Goal: Find specific page/section: Find specific page/section

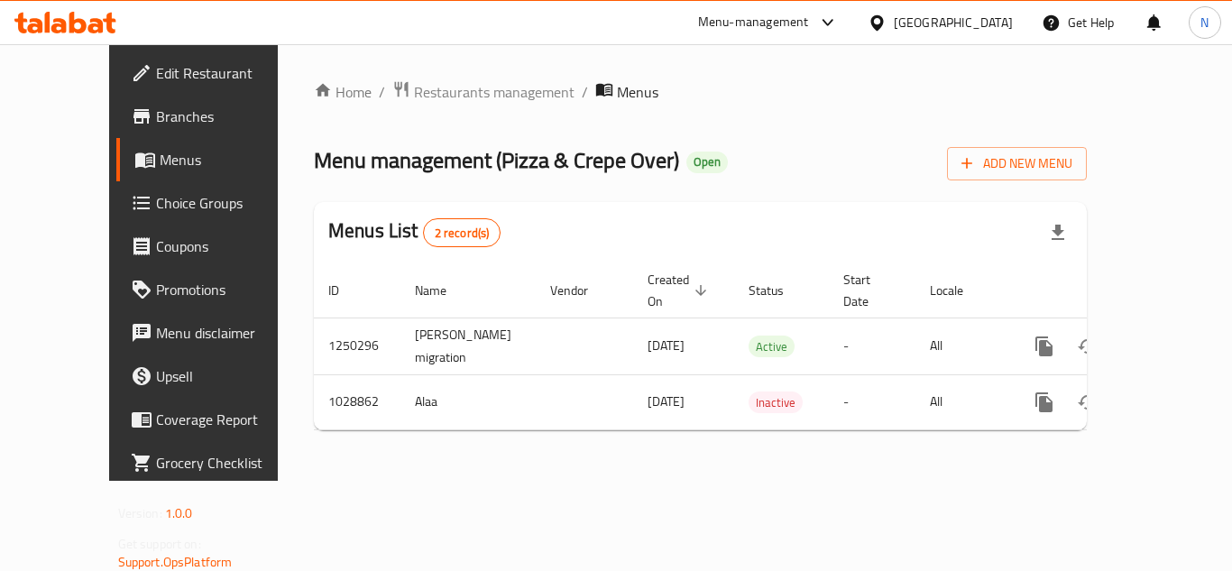
click at [1014, 27] on div "[GEOGRAPHIC_DATA]" at bounding box center [940, 22] width 174 height 43
click at [998, 16] on div "[GEOGRAPHIC_DATA]" at bounding box center [953, 23] width 119 height 20
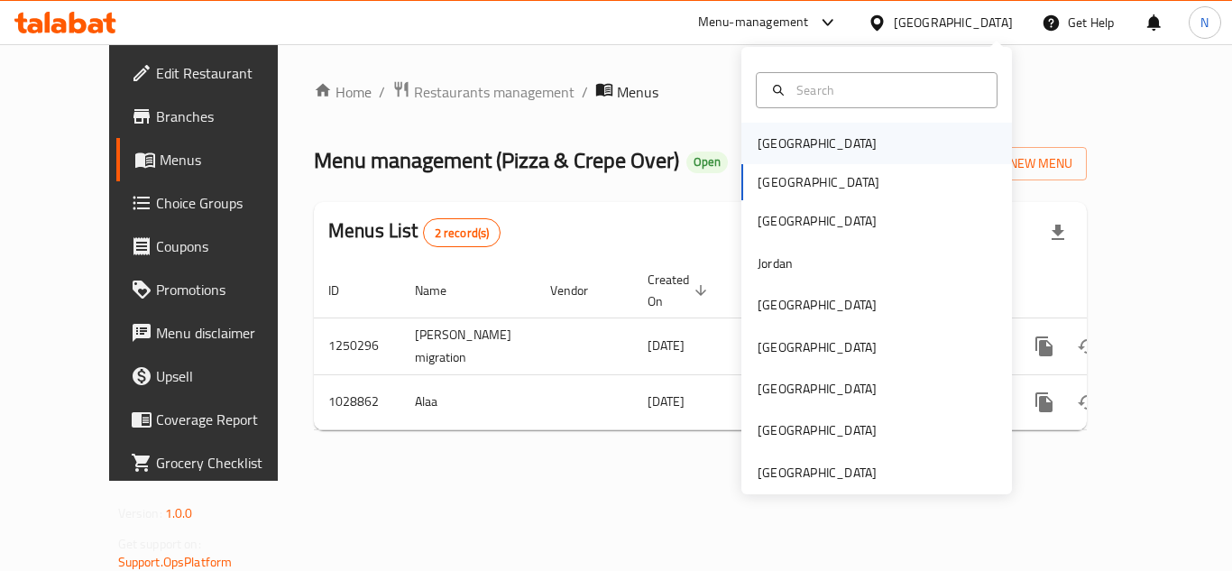
click at [842, 134] on div "[GEOGRAPHIC_DATA]" at bounding box center [876, 143] width 271 height 41
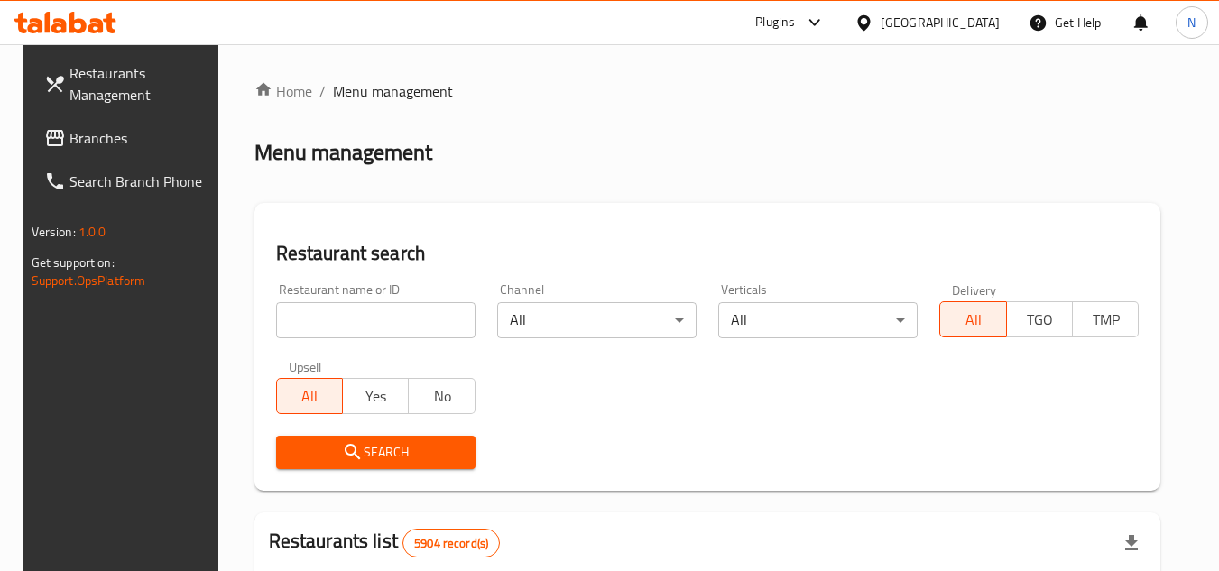
click at [961, 30] on div "[GEOGRAPHIC_DATA]" at bounding box center [939, 23] width 119 height 20
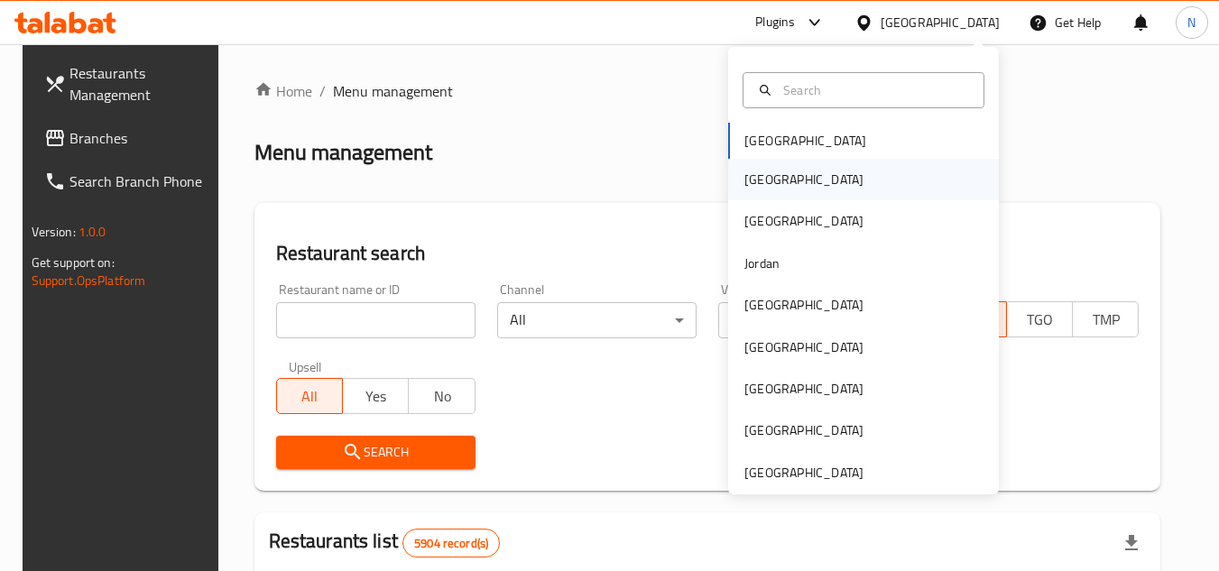
click at [782, 193] on div "[GEOGRAPHIC_DATA]" at bounding box center [863, 179] width 271 height 41
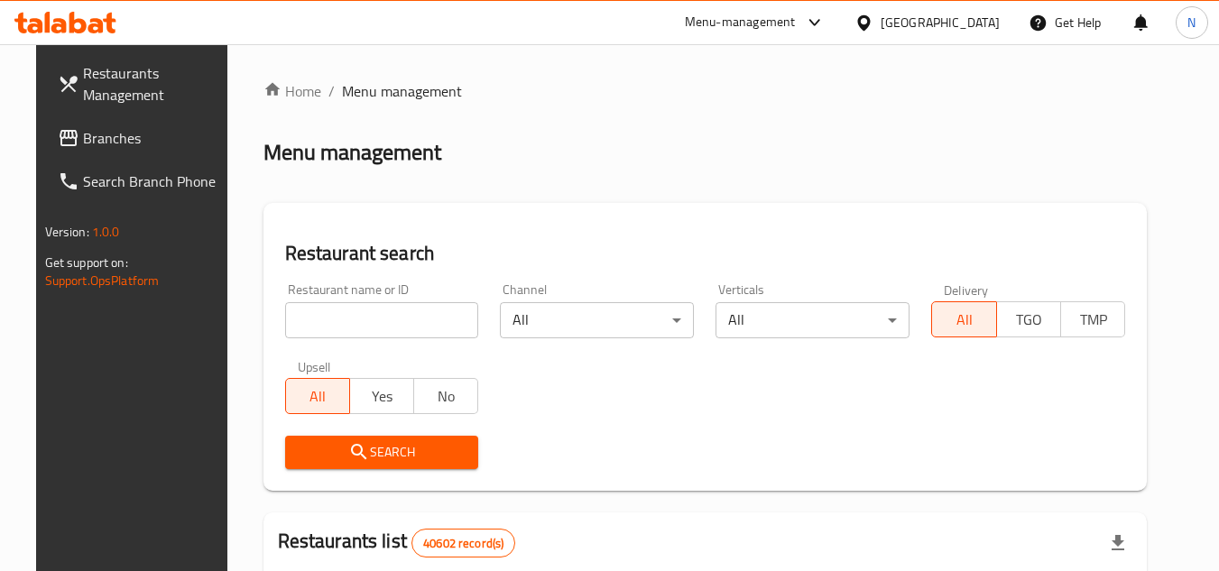
click at [396, 332] on input "search" at bounding box center [382, 320] width 194 height 36
paste input "Nugsa"
click button "Search" at bounding box center [382, 452] width 194 height 33
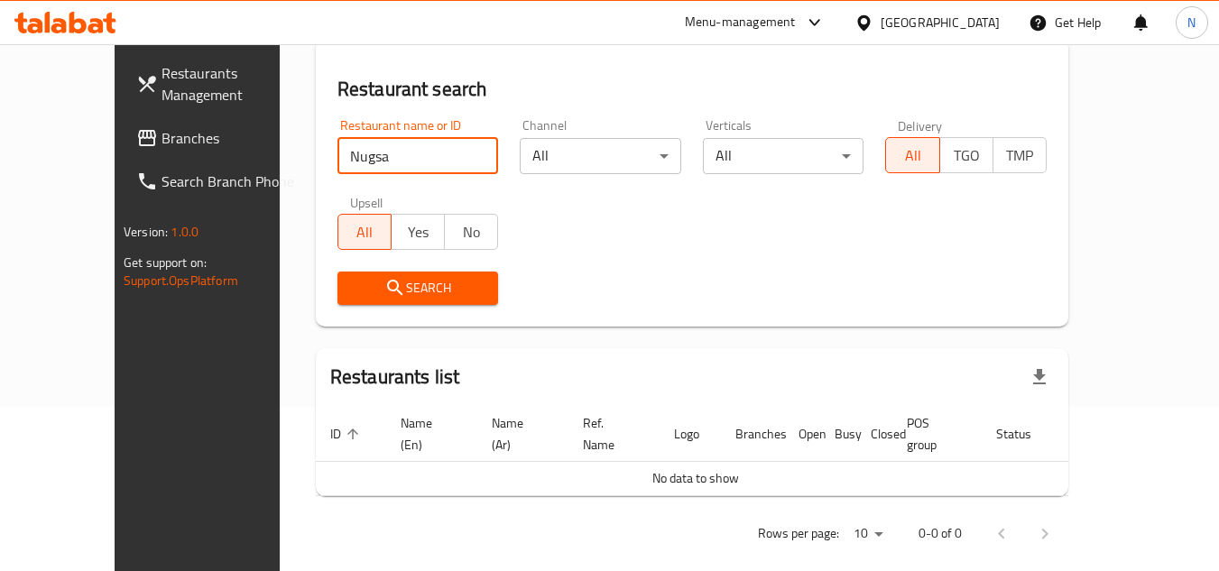
scroll to position [166, 0]
click at [382, 153] on input "Nugsa" at bounding box center [417, 154] width 161 height 36
paste input "Mt'mm Nqs'h"
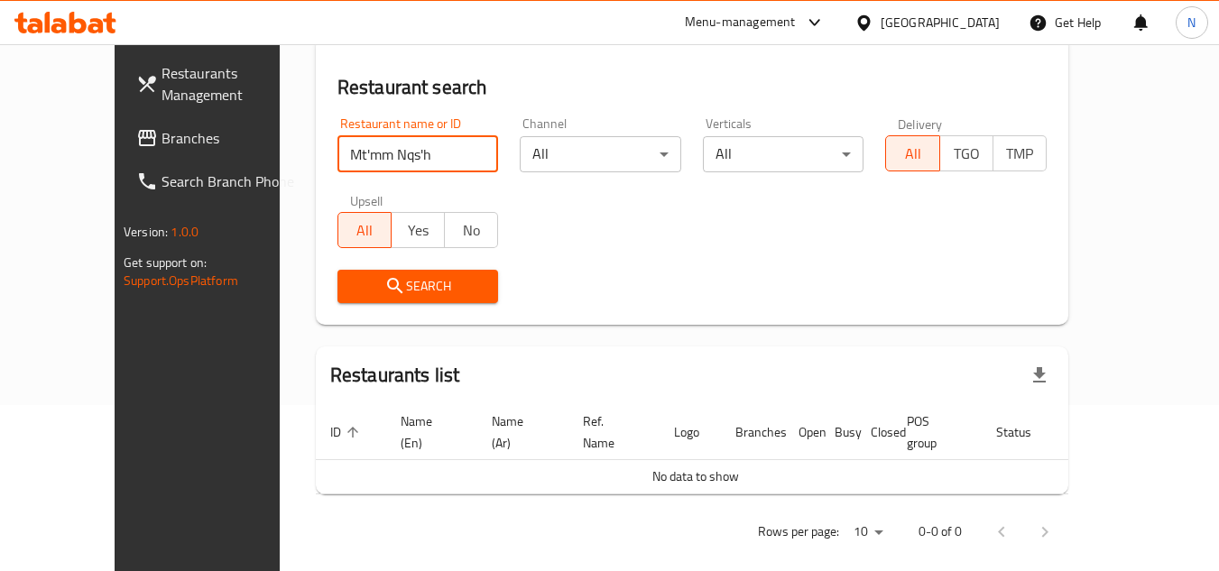
type input "Mt'mm Nqs'h"
click button "Search" at bounding box center [417, 286] width 161 height 33
click at [448, 163] on input "Mt'mm Nqs'h" at bounding box center [417, 154] width 161 height 36
click at [442, 150] on input "Mt'mm Nqs'h" at bounding box center [417, 154] width 161 height 36
click at [447, 152] on input "Mt'mm Nqs'h" at bounding box center [417, 154] width 161 height 36
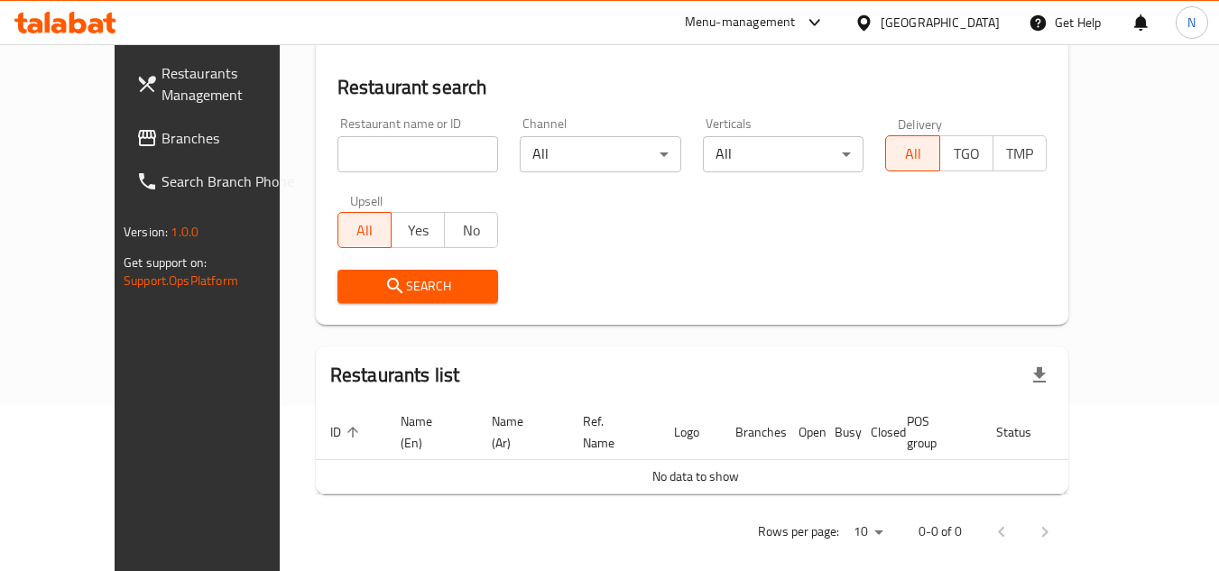
click at [986, 23] on div "[GEOGRAPHIC_DATA]" at bounding box center [939, 23] width 119 height 20
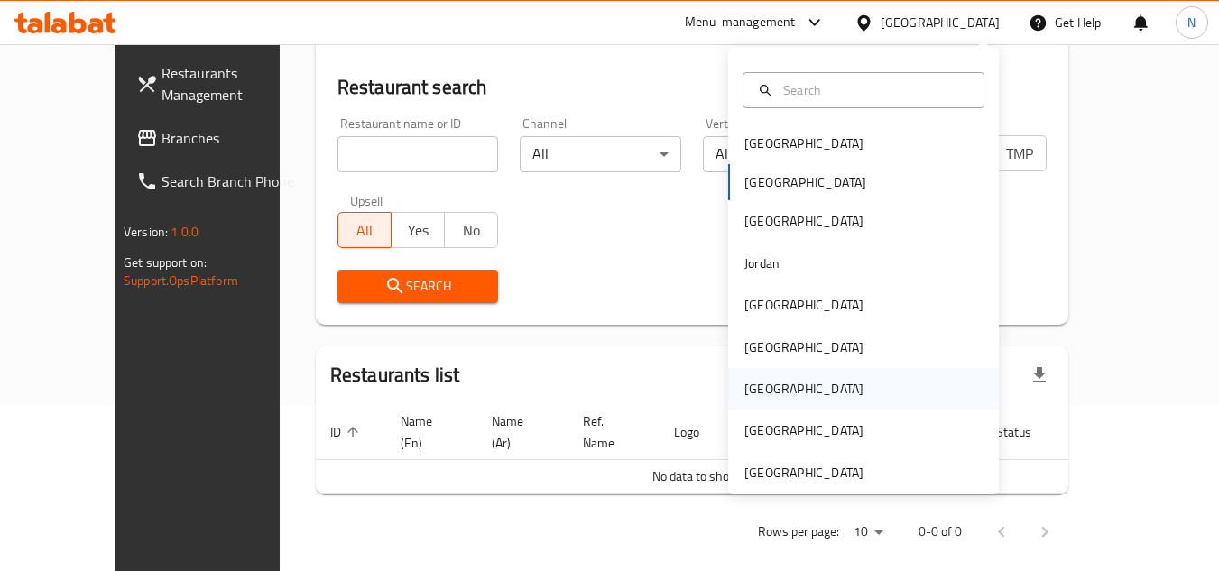
click at [759, 393] on div "[GEOGRAPHIC_DATA]" at bounding box center [803, 389] width 119 height 20
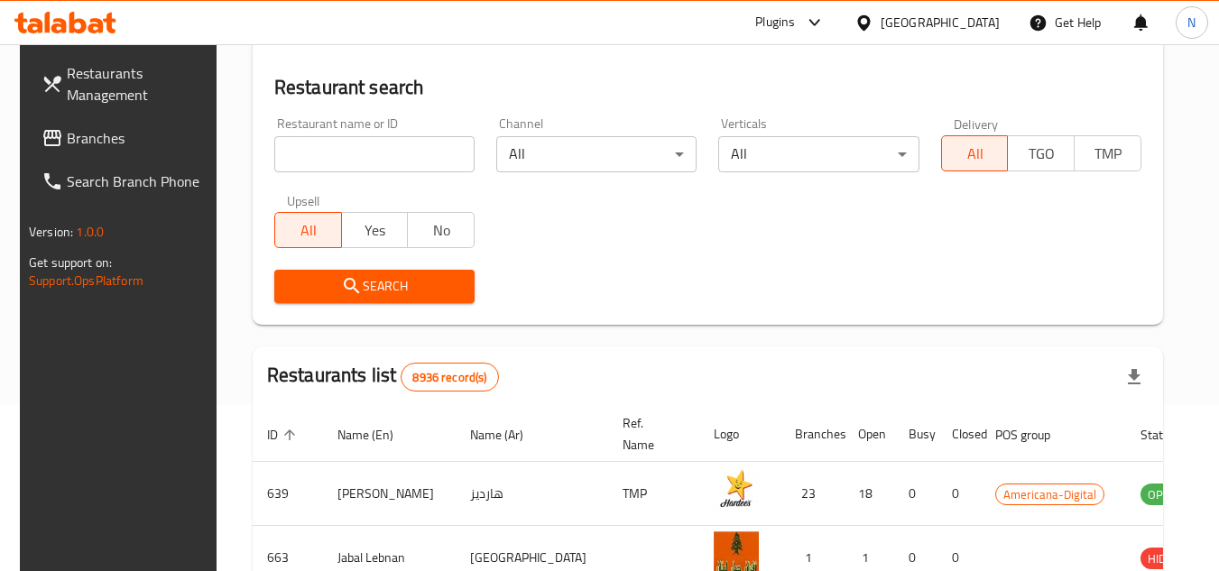
click at [409, 161] on input "search" at bounding box center [374, 154] width 200 height 36
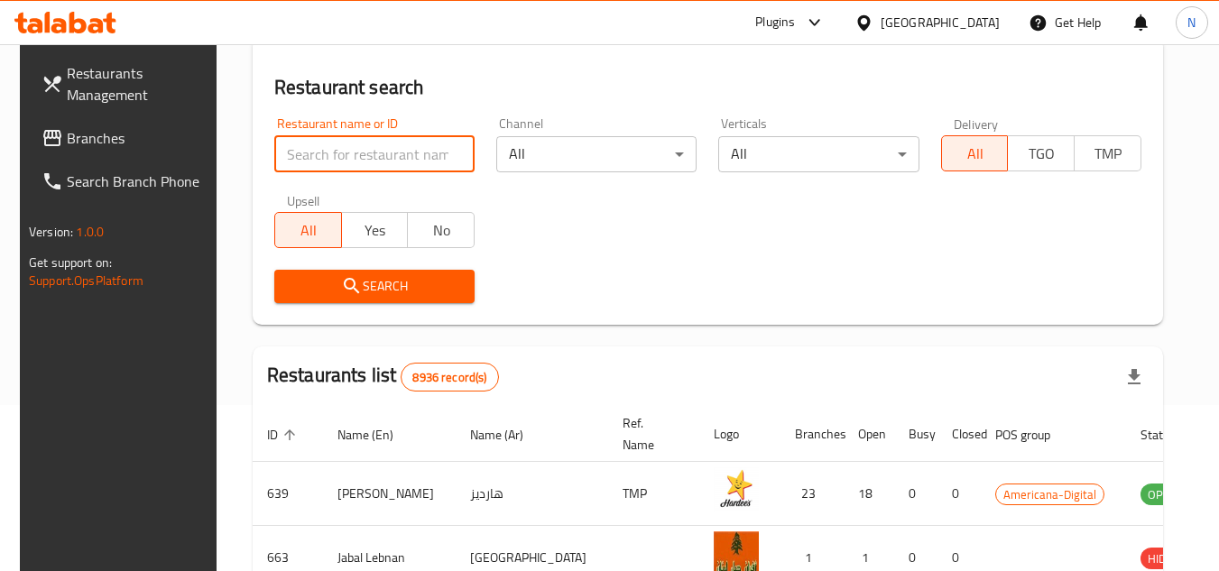
paste input "Mt'mm Nqs'h"
type input "Mt'mm Nqs'h"
click button "Search" at bounding box center [374, 286] width 200 height 33
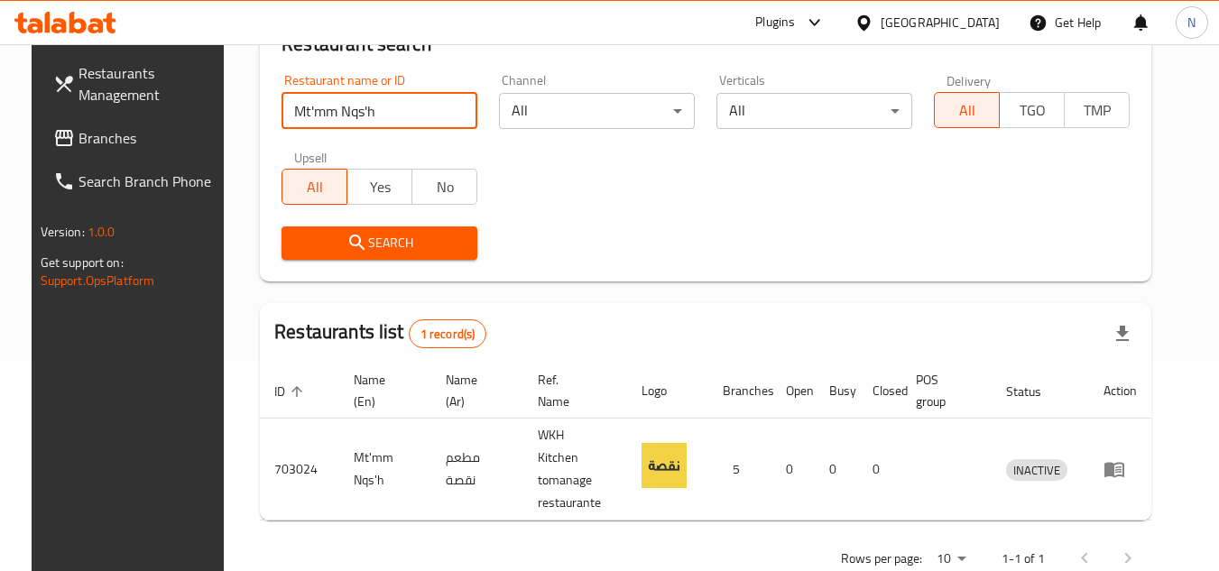
scroll to position [234, 0]
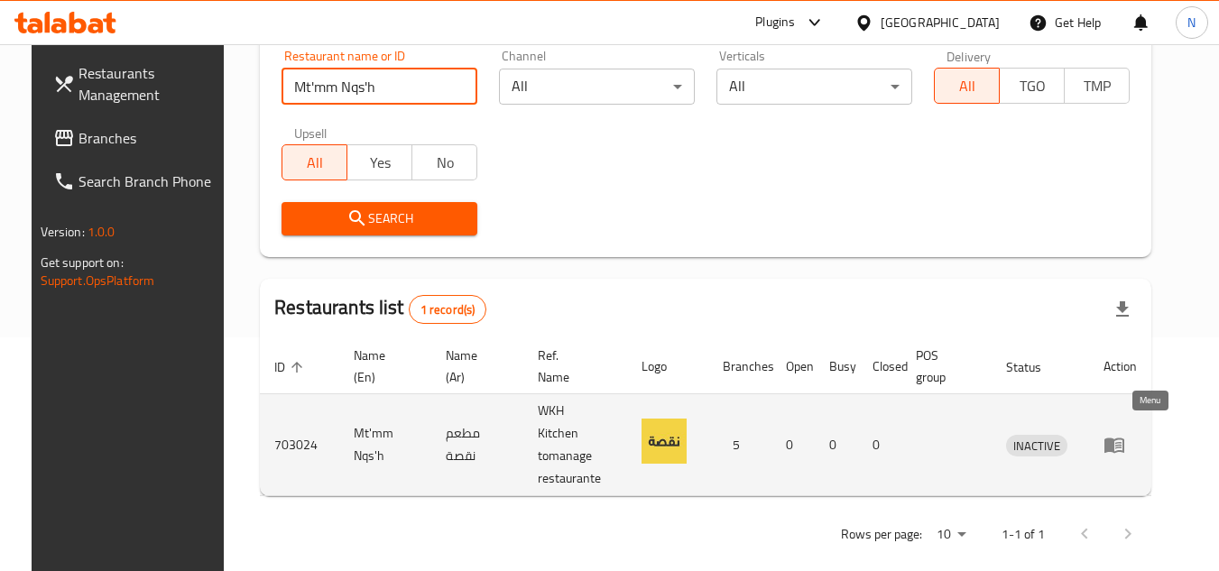
click at [1124, 440] on icon "enhanced table" at bounding box center [1114, 445] width 20 height 15
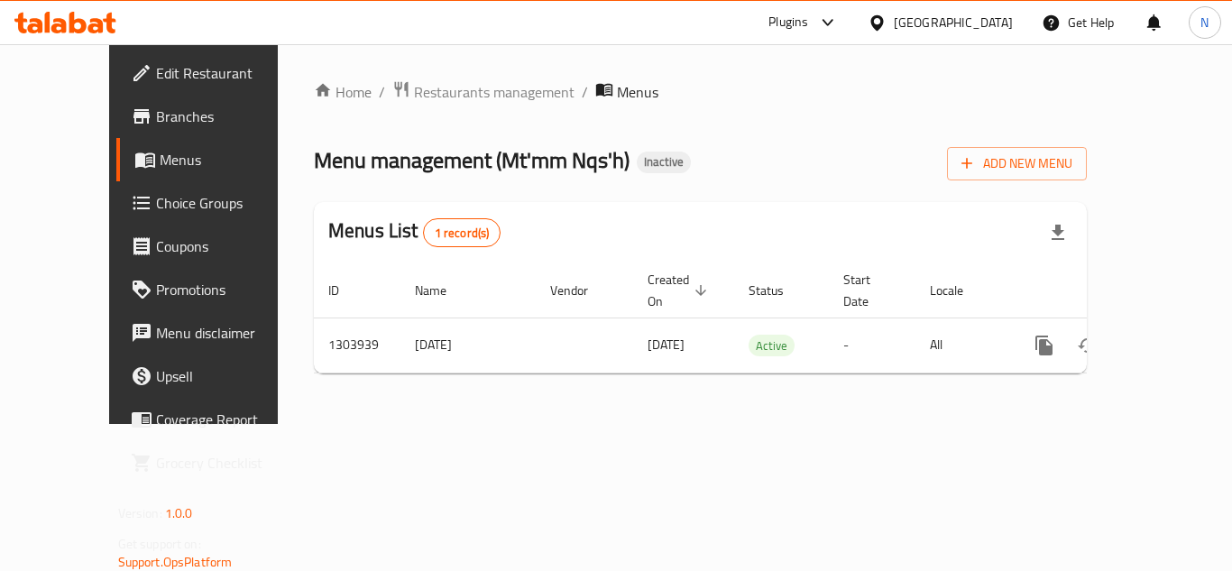
click at [156, 115] on span "Branches" at bounding box center [228, 117] width 144 height 22
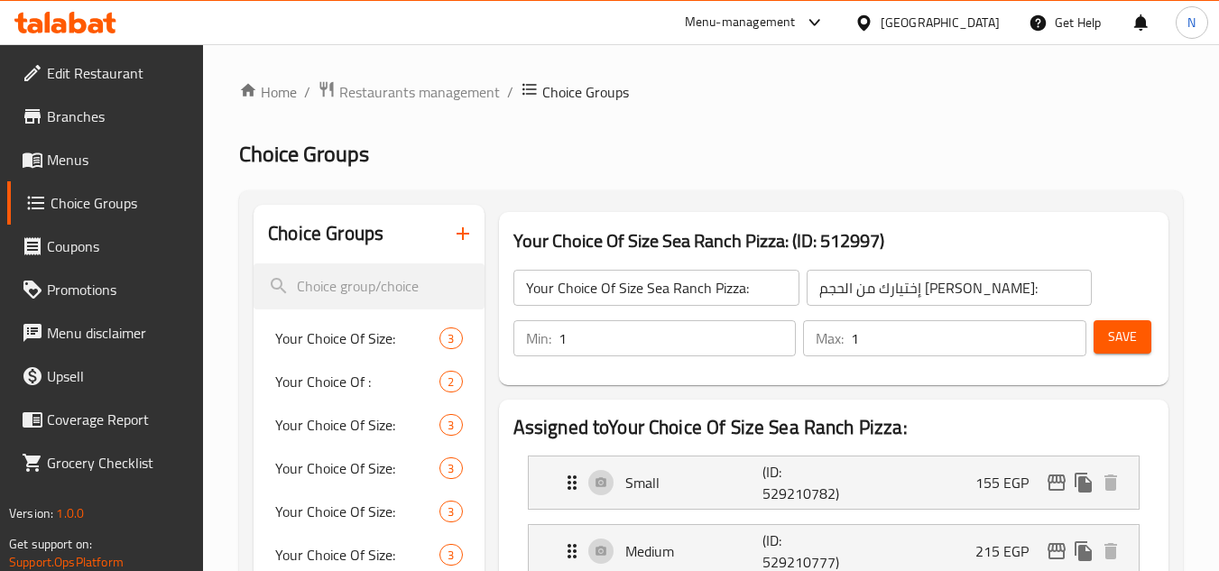
scroll to position [271, 0]
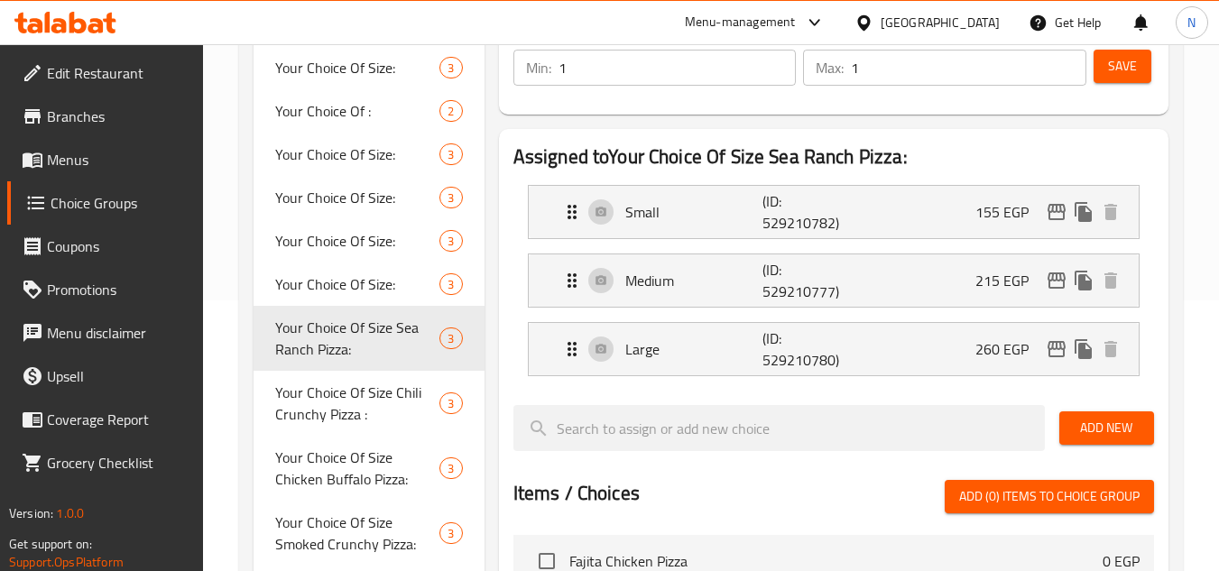
click at [973, 24] on div "[GEOGRAPHIC_DATA]" at bounding box center [939, 23] width 119 height 20
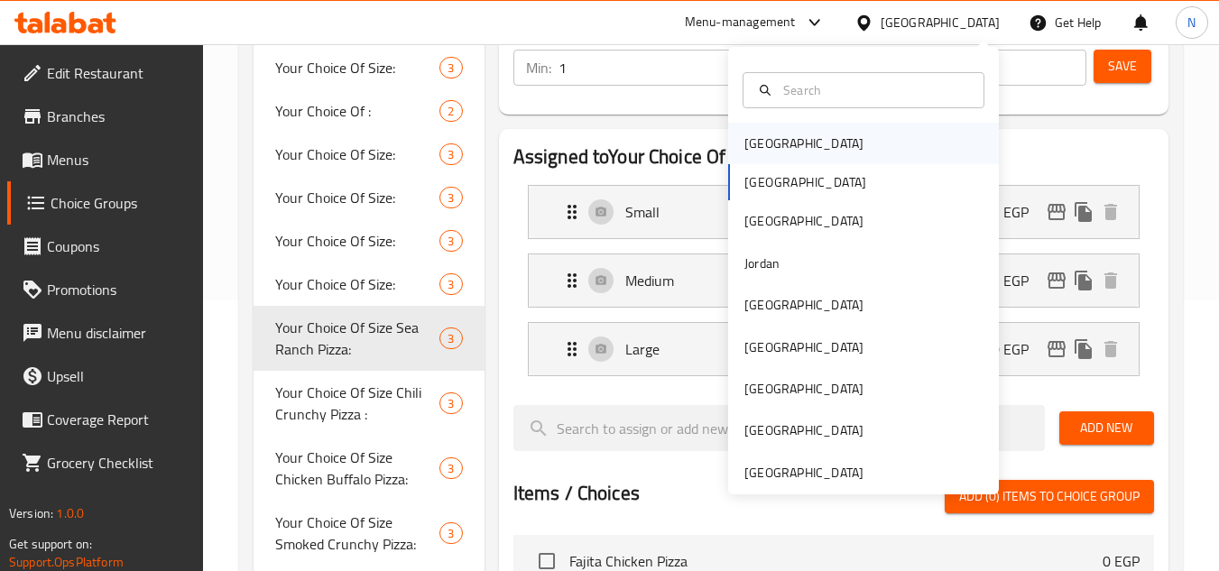
click at [831, 139] on div "[GEOGRAPHIC_DATA]" at bounding box center [863, 143] width 271 height 41
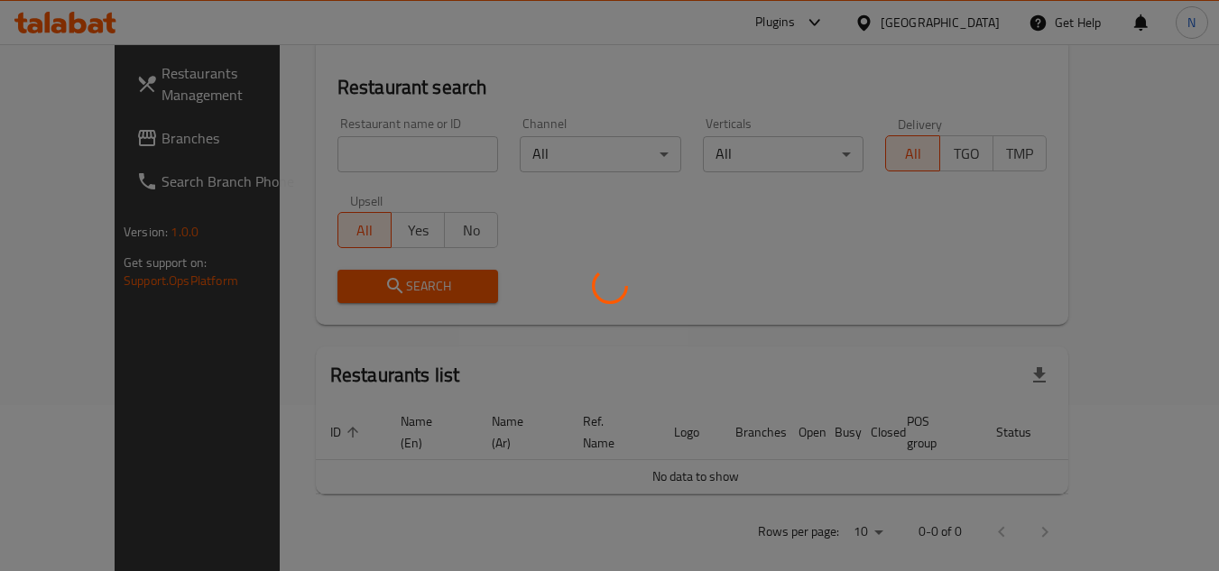
click at [983, 14] on div at bounding box center [609, 285] width 1219 height 571
click at [981, 19] on div at bounding box center [609, 285] width 1219 height 571
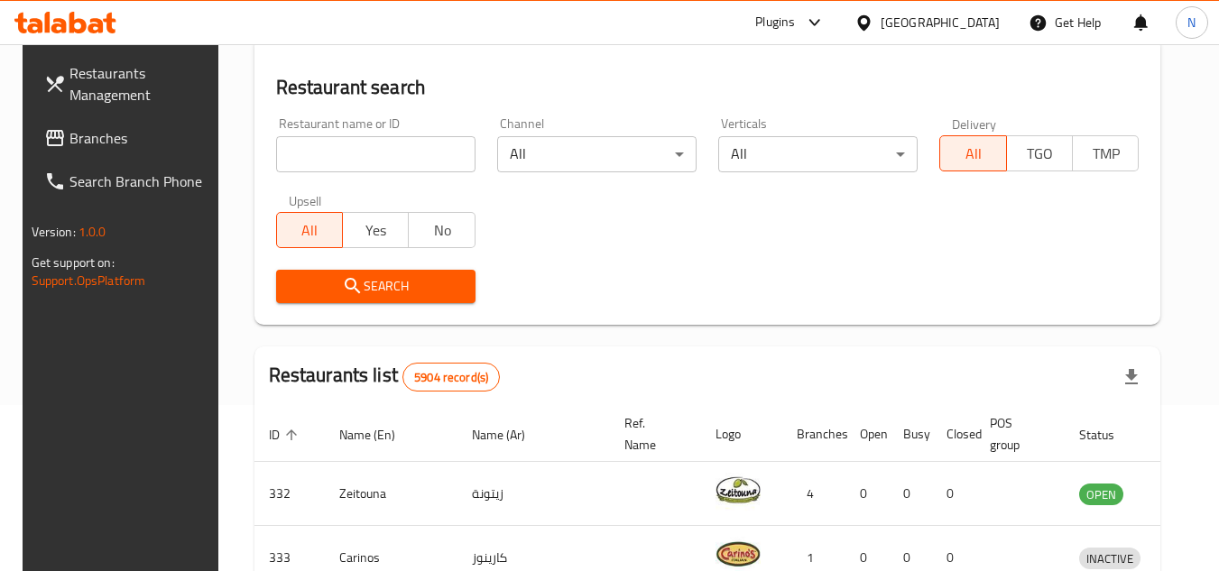
scroll to position [271, 0]
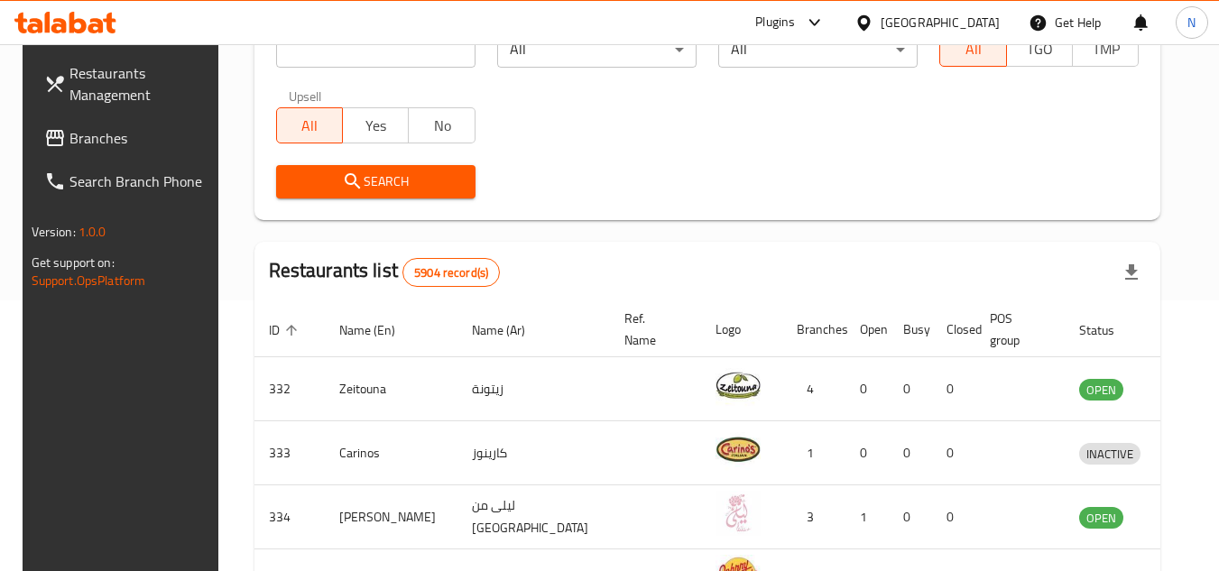
click at [981, 24] on div "[GEOGRAPHIC_DATA]" at bounding box center [939, 23] width 119 height 20
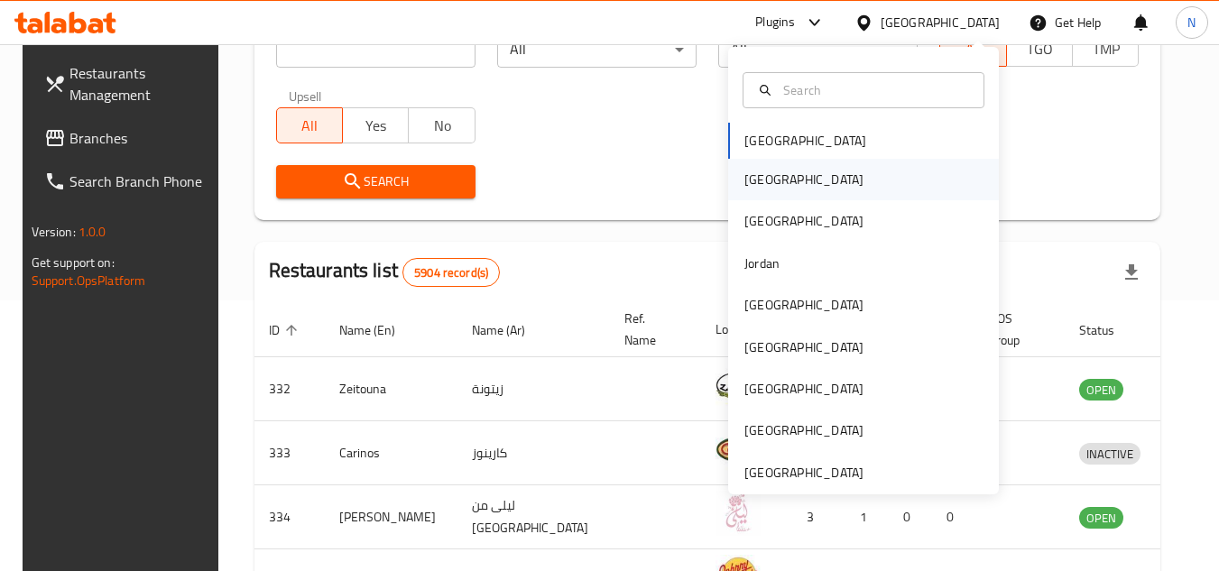
click at [826, 178] on div "[GEOGRAPHIC_DATA]" at bounding box center [863, 179] width 271 height 41
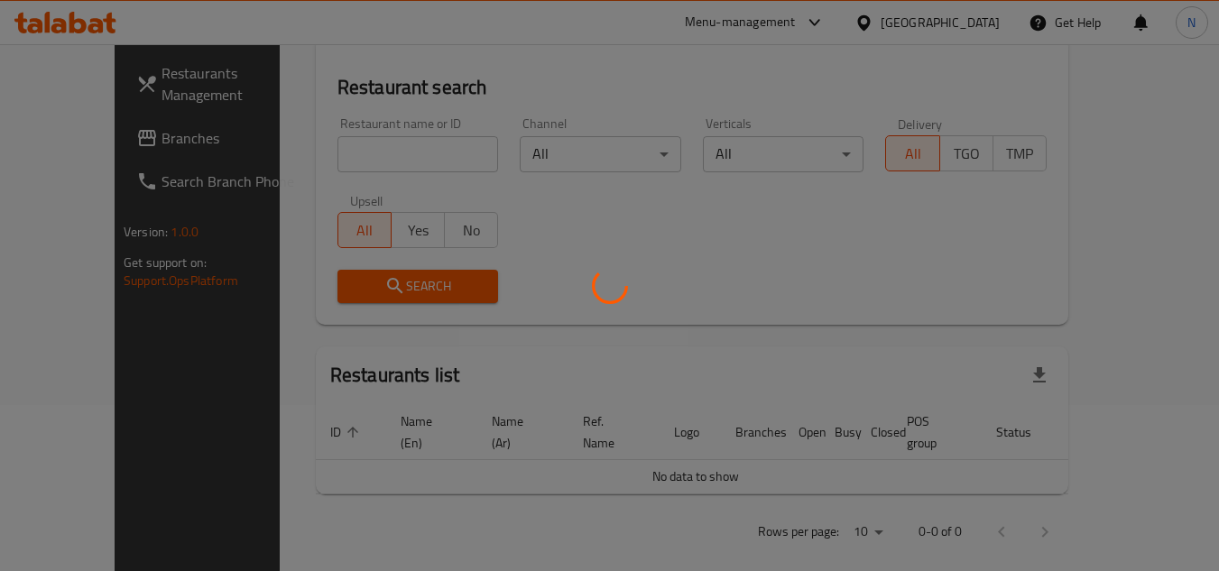
scroll to position [271, 0]
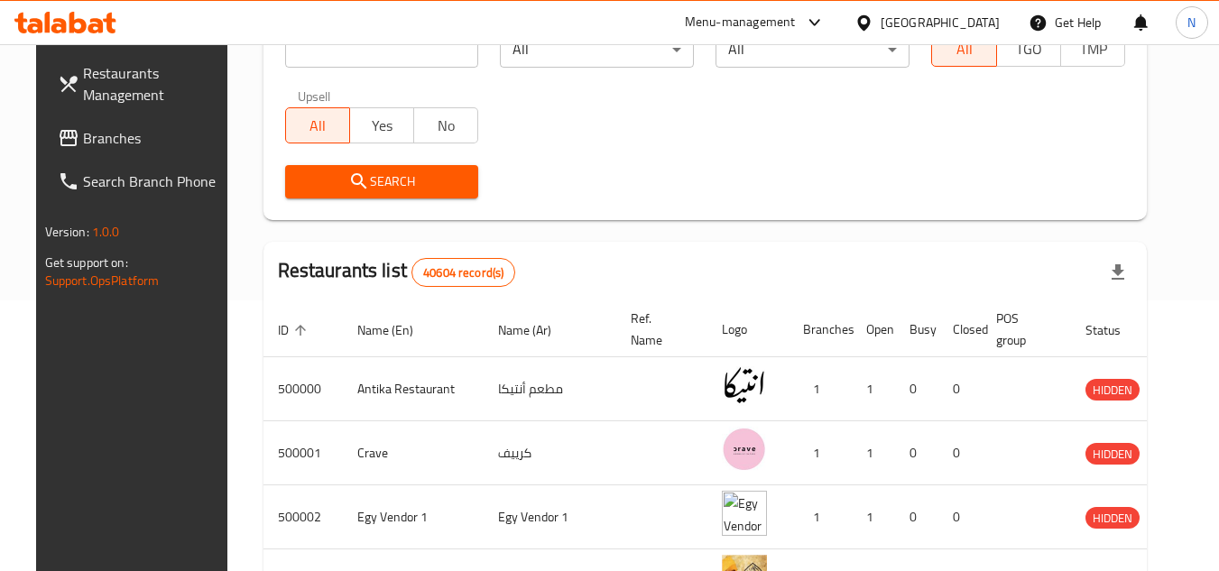
click at [389, 51] on input "search" at bounding box center [382, 50] width 194 height 36
paste input "703024"
type input "703024"
click button "Search" at bounding box center [382, 181] width 194 height 33
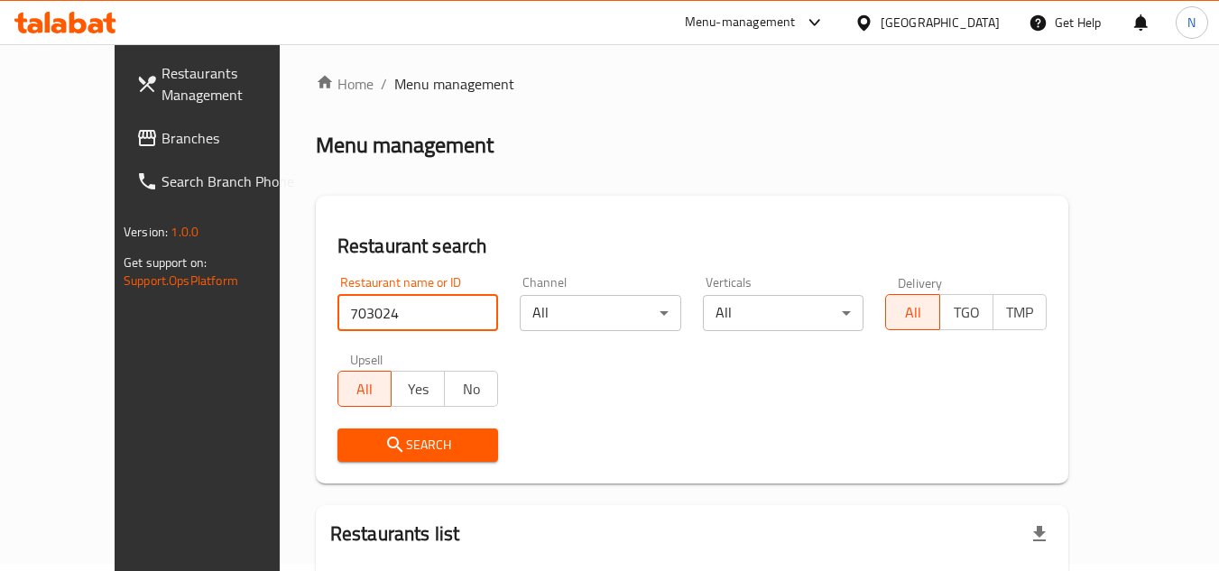
scroll to position [0, 0]
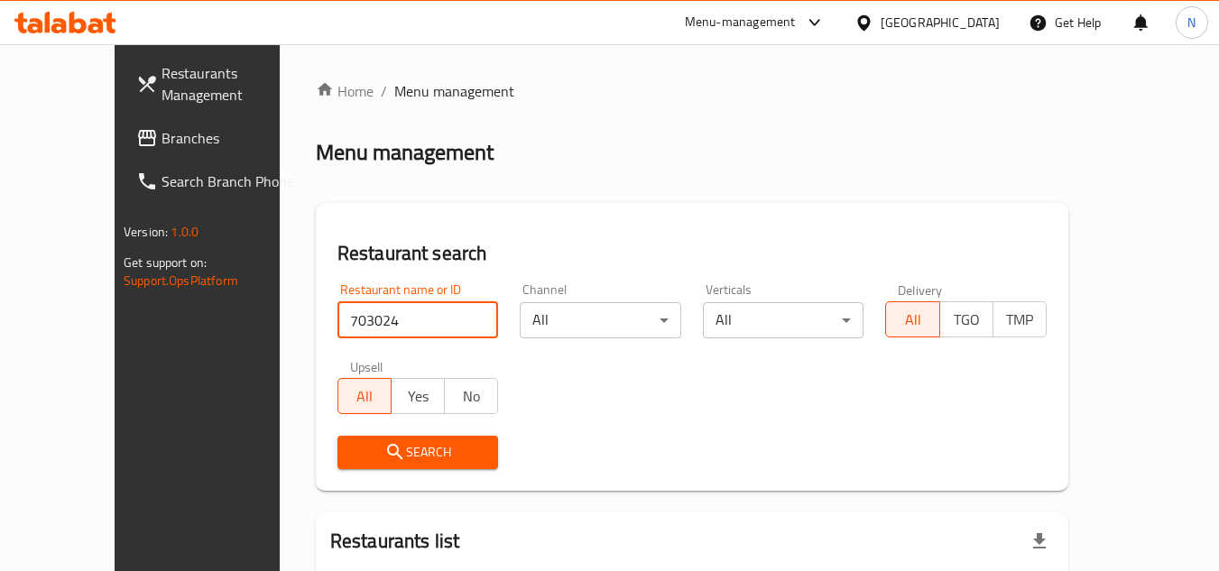
click at [975, 22] on div "[GEOGRAPHIC_DATA]" at bounding box center [939, 23] width 119 height 20
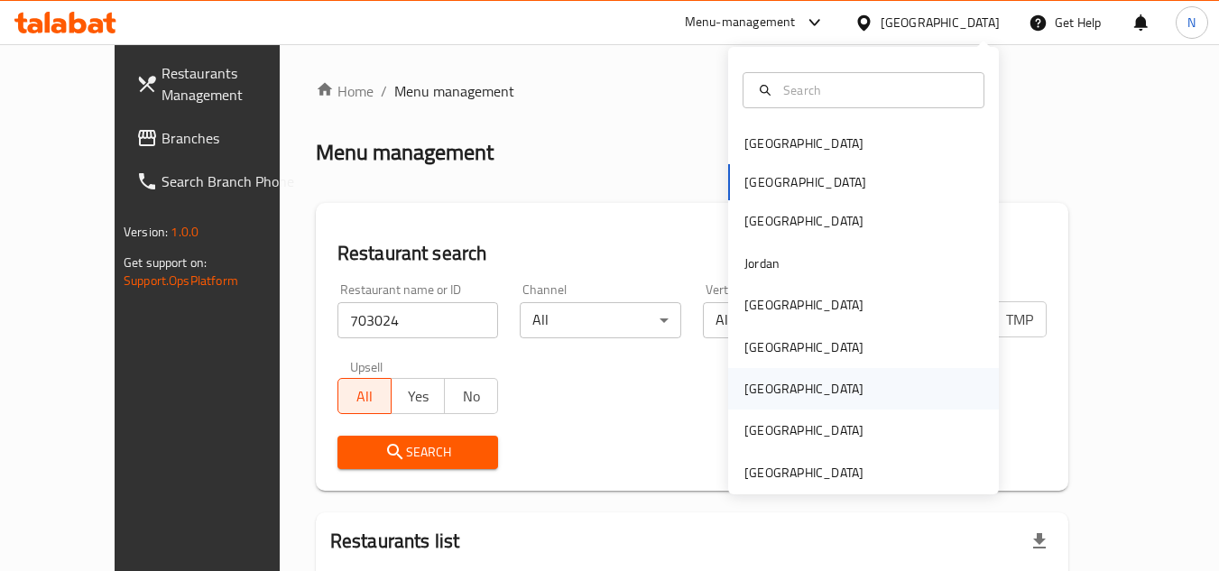
click at [768, 385] on div "[GEOGRAPHIC_DATA]" at bounding box center [804, 388] width 148 height 41
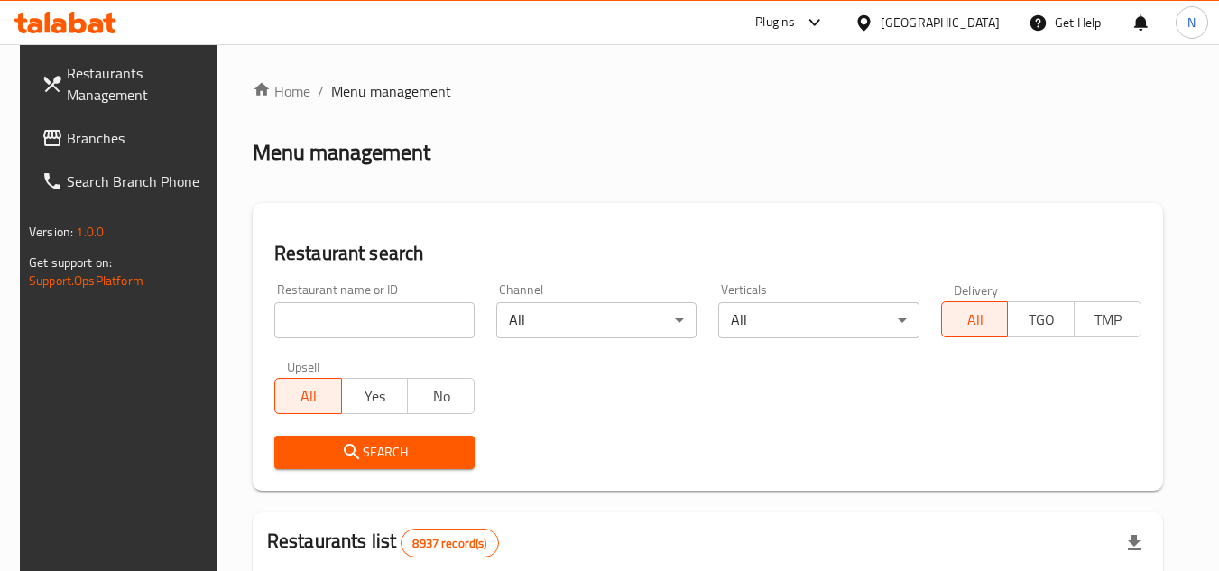
click at [376, 317] on input "search" at bounding box center [374, 320] width 200 height 36
paste input "703024"
type input "703024"
click button "Search" at bounding box center [374, 452] width 200 height 33
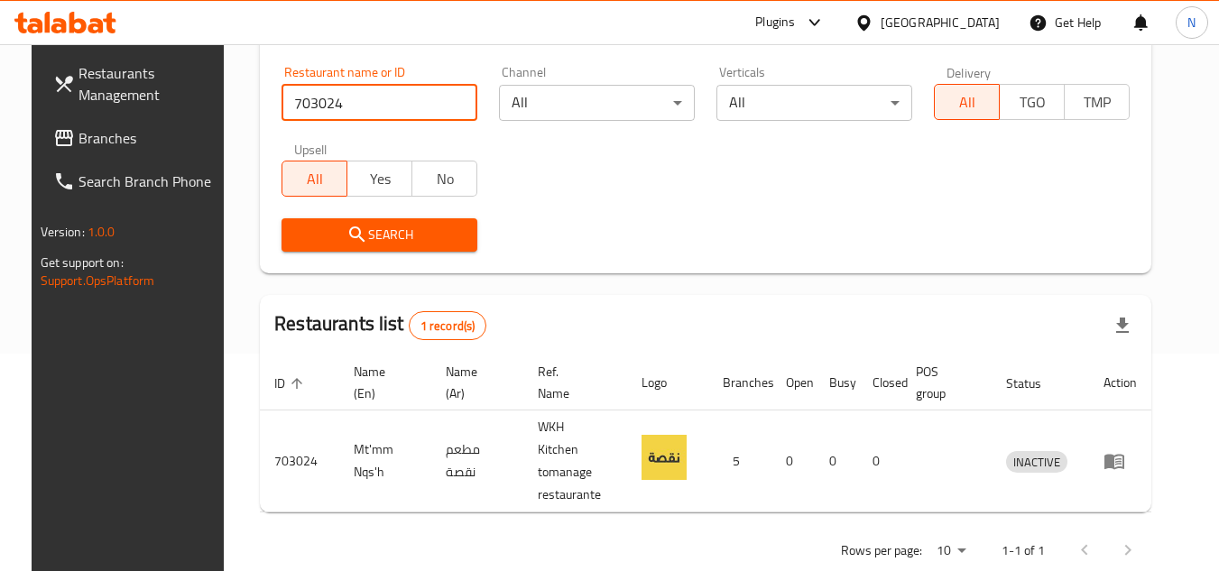
scroll to position [234, 0]
